Goal: Navigation & Orientation: Understand site structure

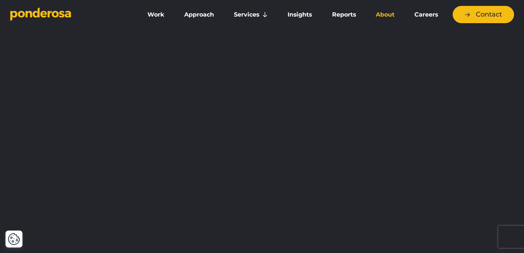
click at [387, 16] on link "About" at bounding box center [386, 14] width 36 height 15
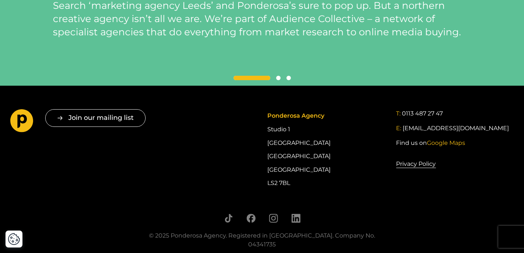
scroll to position [1892, 0]
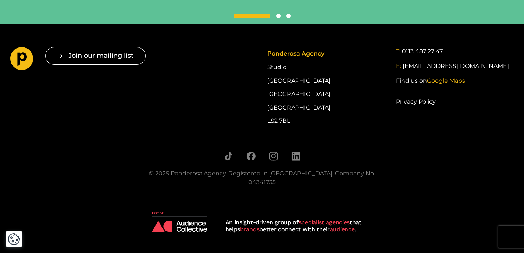
drag, startPoint x: 26, startPoint y: 71, endPoint x: 63, endPoint y: 52, distance: 41.8
click at [26, 70] on icon "Go to homepage" at bounding box center [21, 58] width 23 height 23
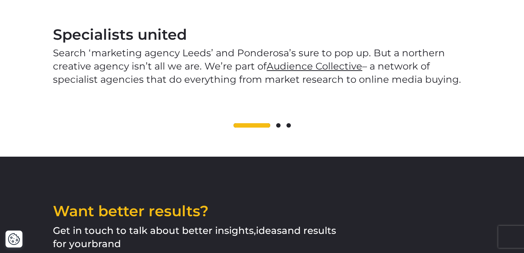
scroll to position [1513, 0]
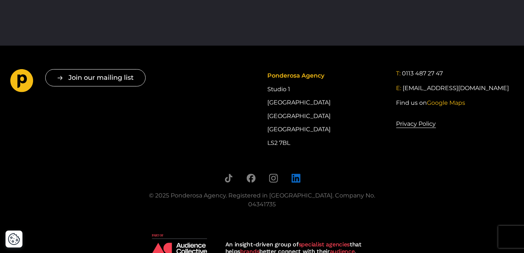
click at [295, 174] on icon "Follow us on LinkedIn" at bounding box center [295, 178] width 9 height 9
drag, startPoint x: 177, startPoint y: 182, endPoint x: 229, endPoint y: 183, distance: 52.3
click at [230, 191] on div "© 2025 Ponderosa Agency. Registered in [GEOGRAPHIC_DATA]. Company No. 04341735" at bounding box center [262, 200] width 247 height 18
copy div "Ponderosa Agency"
